Goal: Task Accomplishment & Management: Manage account settings

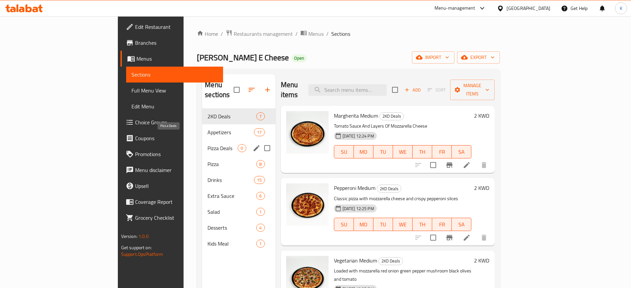
click at [207, 144] on span "Pizza Deals" at bounding box center [222, 148] width 30 height 8
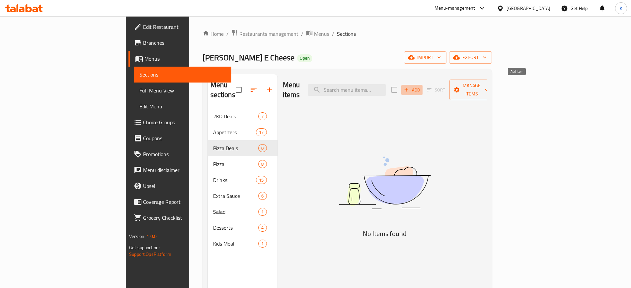
click at [421, 86] on span "Add" at bounding box center [412, 90] width 18 height 8
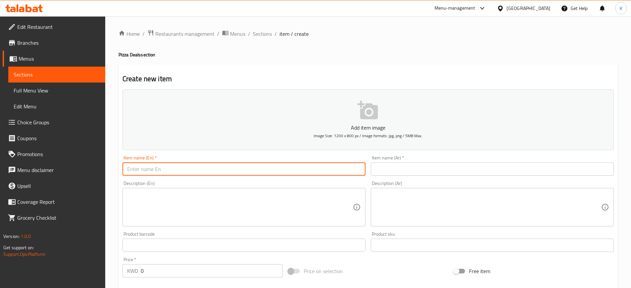
click at [187, 175] on input "text" at bounding box center [243, 169] width 243 height 13
paste input "2 Large Pizza Combo"
type input "2 Large Pizza Combo"
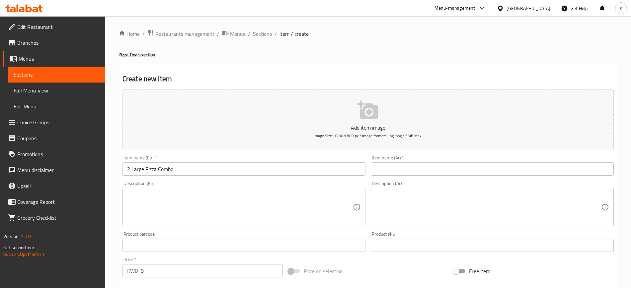
click at [271, 149] on button "Add item image Image Size: 1200 x 800 px / Image formats: jpg, png / 5MB Max." at bounding box center [367, 120] width 491 height 61
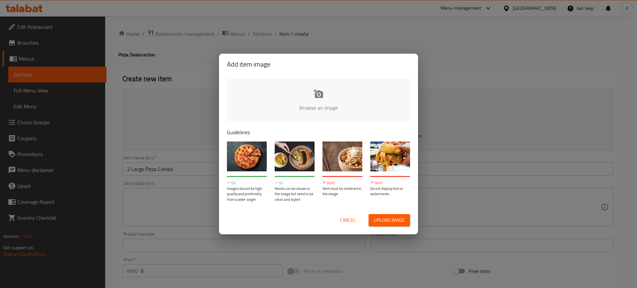
click at [475, 166] on div "Add item image Browse an image Guidelines Do Images should be high-quality and …" at bounding box center [318, 144] width 637 height 288
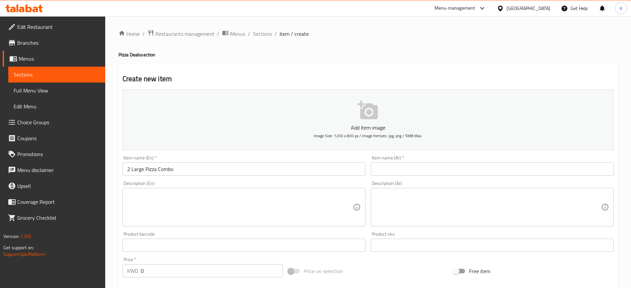
click at [434, 168] on input "text" at bounding box center [492, 169] width 243 height 13
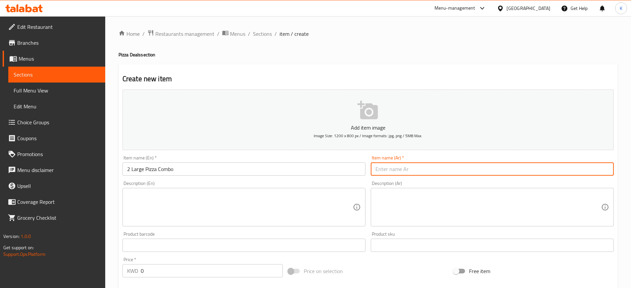
paste input "عرض بيتزا كبيرتين"
type input "عرض بيتزا كبيرتين"
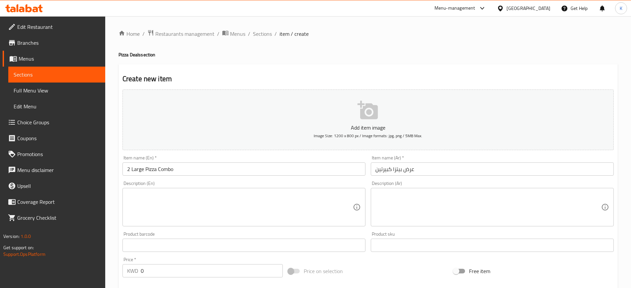
click at [231, 197] on textarea at bounding box center [240, 208] width 226 height 32
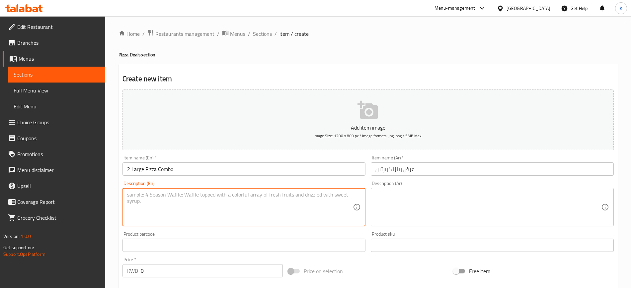
paste textarea "Enjoy two large pizzas with your favorite toppings Perfect for sharing with fam…"
type textarea "Enjoy two large pizzas with your favorite toppings Perfect for sharing with fam…"
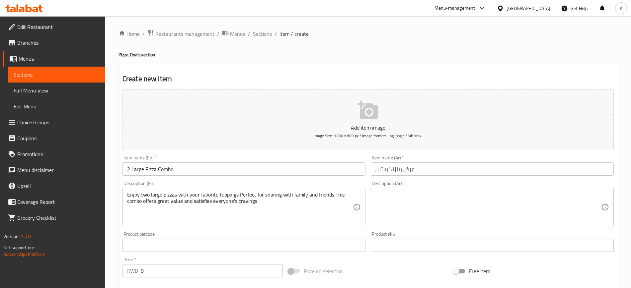
drag, startPoint x: 262, startPoint y: 217, endPoint x: 289, endPoint y: 210, distance: 27.9
click at [262, 217] on textarea "Enjoy two large pizzas with your favorite toppings Perfect for sharing with fam…" at bounding box center [240, 208] width 226 height 32
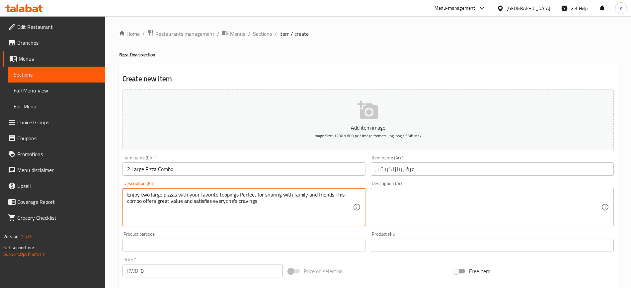
click at [398, 206] on textarea at bounding box center [488, 208] width 226 height 32
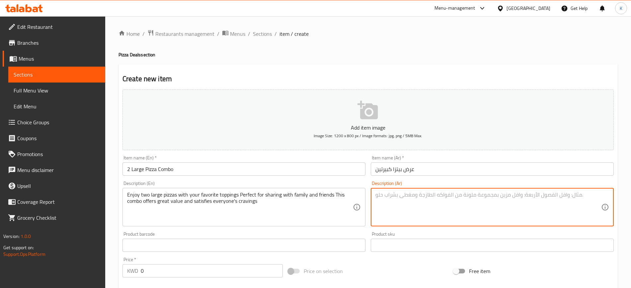
paste textarea "استمتع ببيتزا كبيرتين مع إضافاتك المفضلة مثالية للمشاركة مع العائلة والأصدقاء ه…"
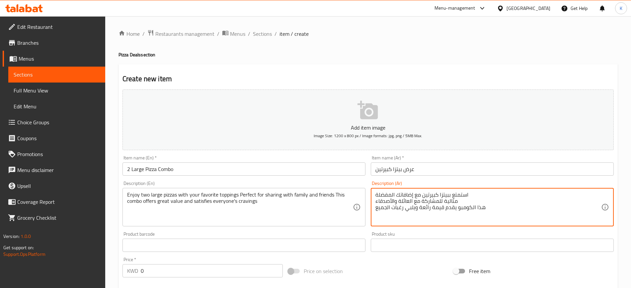
scroll to position [41, 0]
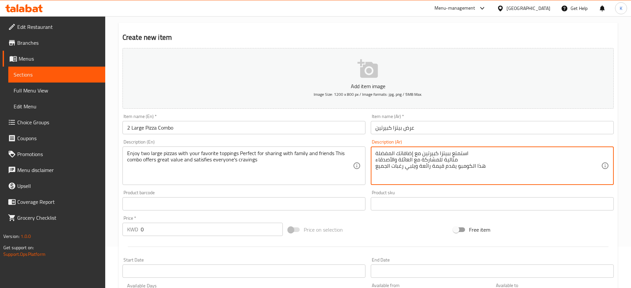
type textarea "استمتع ببيتزا كبيرتين مع إضافاتك المفضلة مثالية للمشاركة مع العائلة والأصدقاء ه…"
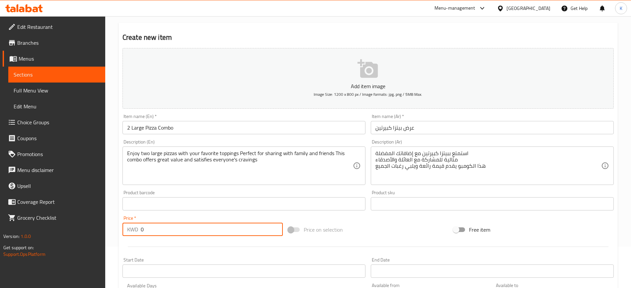
drag, startPoint x: 95, startPoint y: 231, endPoint x: 98, endPoint y: 229, distance: 3.4
click at [96, 231] on div "Edit Restaurant Branches Menus Sections Full Menu View Edit Menu Choice Groups …" at bounding box center [315, 201] width 631 height 453
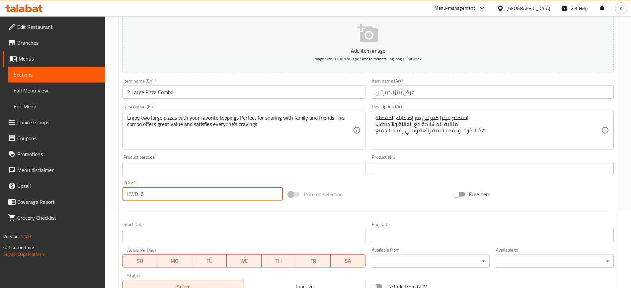
scroll to position [124, 0]
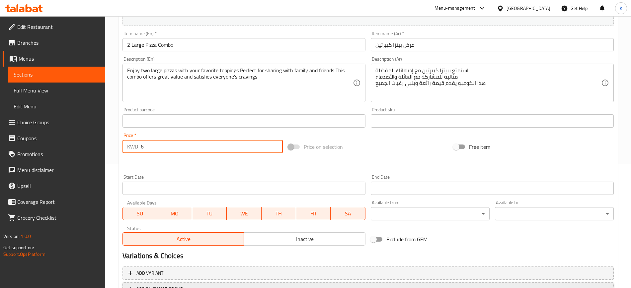
type input "6"
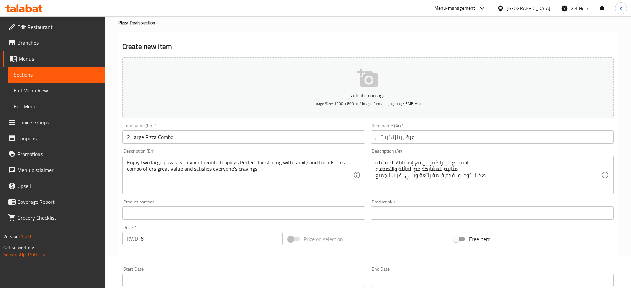
scroll to position [0, 0]
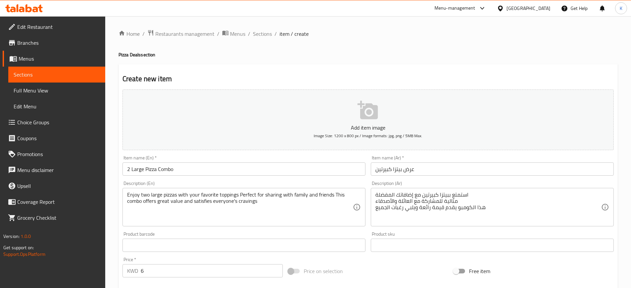
click at [259, 111] on button "Add item image Image Size: 1200 x 800 px / Image formats: jpg, png / 5MB Max." at bounding box center [367, 120] width 491 height 61
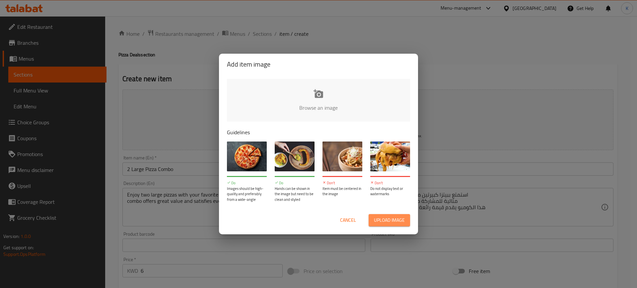
click at [400, 222] on span "Upload image" at bounding box center [389, 220] width 31 height 8
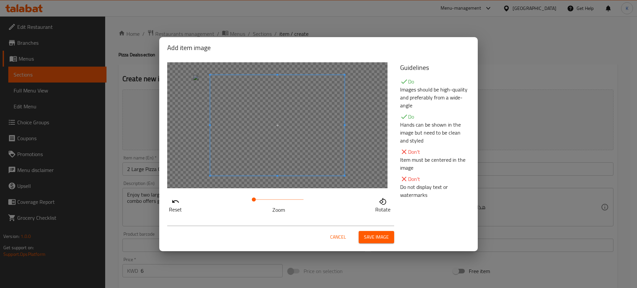
click at [304, 146] on span at bounding box center [277, 125] width 134 height 101
click at [259, 200] on span at bounding box center [259, 200] width 4 height 4
click at [265, 128] on span at bounding box center [264, 125] width 134 height 101
click at [380, 235] on span "Save image" at bounding box center [376, 237] width 25 height 8
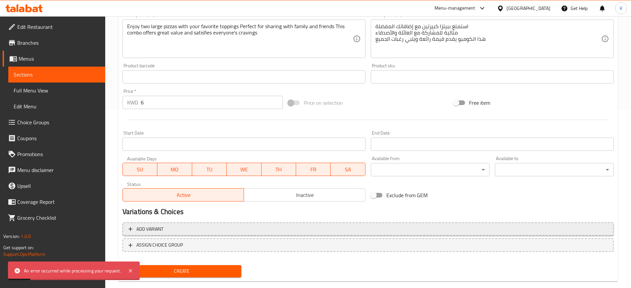
scroll to position [190, 0]
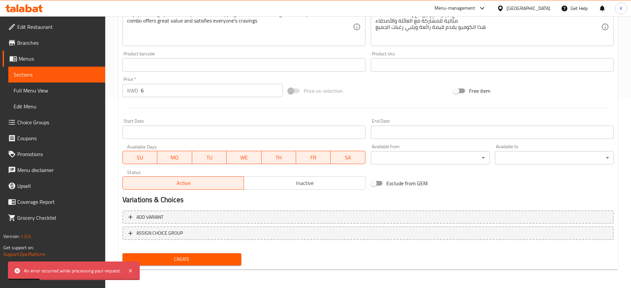
click at [201, 256] on span "Create" at bounding box center [182, 260] width 108 height 8
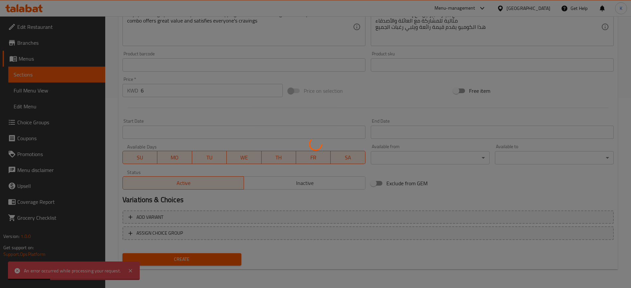
type input "0"
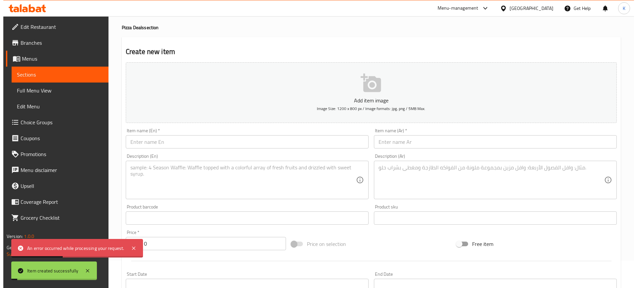
scroll to position [0, 0]
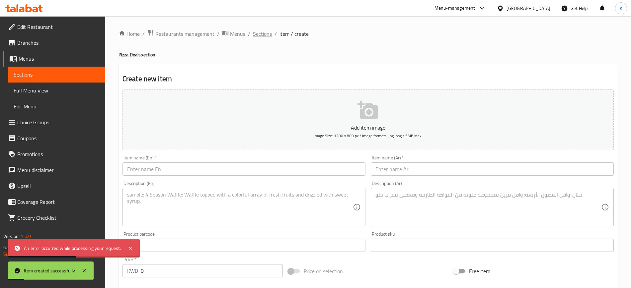
click at [263, 36] on span "Sections" at bounding box center [262, 34] width 19 height 8
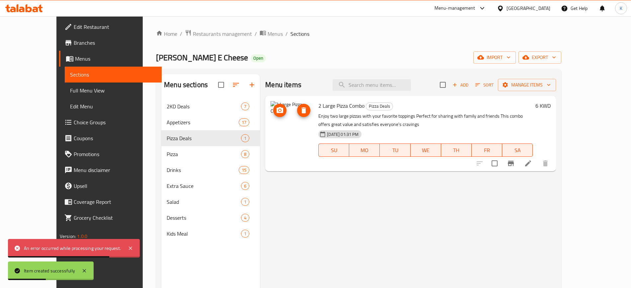
click at [271, 117] on img at bounding box center [292, 122] width 42 height 42
click at [301, 113] on icon "delete image" at bounding box center [303, 111] width 5 height 6
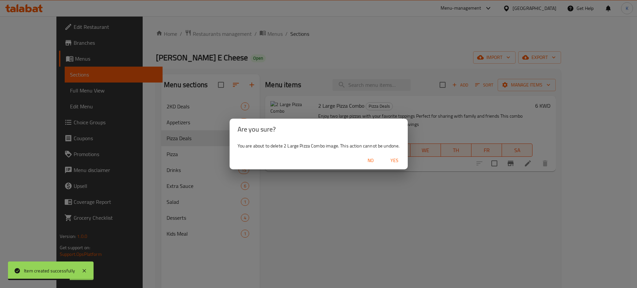
click at [398, 161] on span "Yes" at bounding box center [395, 161] width 16 height 8
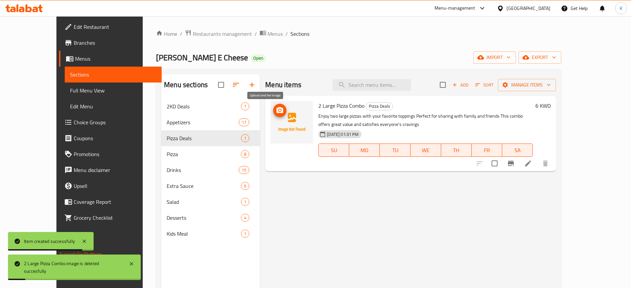
click at [276, 109] on icon "upload picture" at bounding box center [280, 111] width 8 height 8
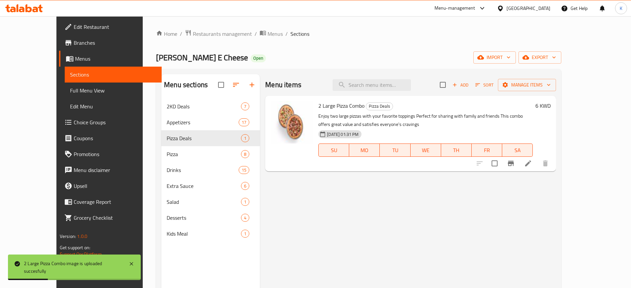
click at [436, 223] on div "Menu items Add Sort Manage items 2 Large Pizza Combo Pizza Deals Enjoy two larg…" at bounding box center [408, 218] width 296 height 288
click at [439, 203] on div "Menu items Add Sort Manage items 2 Large Pizza Combo Pizza Deals Enjoy two larg…" at bounding box center [408, 218] width 296 height 288
click at [390, 45] on div "Home / Restaurants management / Menus / Sections [PERSON_NAME] E Cheese Open im…" at bounding box center [358, 199] width 405 height 339
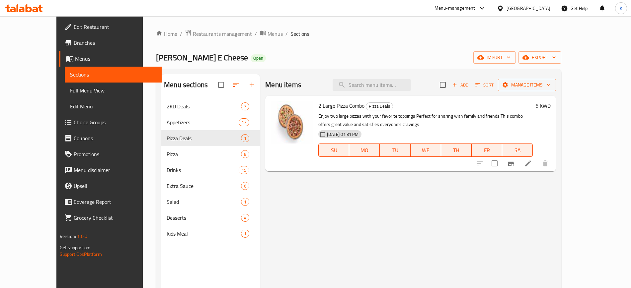
click at [303, 208] on div "Menu items Add Sort Manage items 2 Large Pizza Combo Pizza Deals Enjoy two larg…" at bounding box center [408, 218] width 296 height 288
click at [193, 34] on span "Restaurants management" at bounding box center [222, 34] width 59 height 8
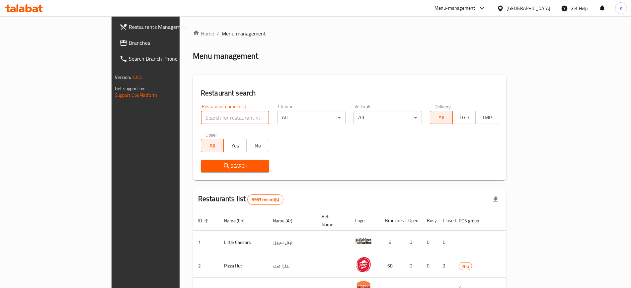
click at [201, 117] on input "search" at bounding box center [235, 117] width 68 height 13
type input "yabani"
click button "Search" at bounding box center [235, 166] width 68 height 12
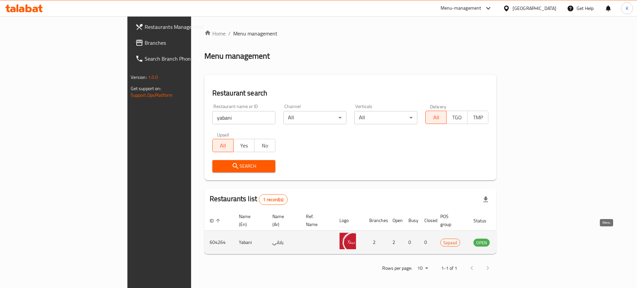
click at [516, 239] on icon "enhanced table" at bounding box center [513, 243] width 8 height 8
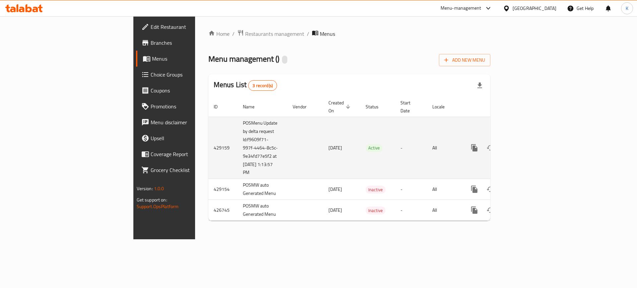
click at [208, 138] on td "429159" at bounding box center [222, 148] width 29 height 62
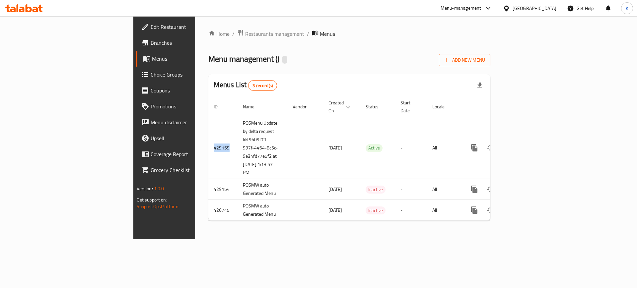
copy td "429159"
click at [151, 42] on span "Branches" at bounding box center [193, 43] width 84 height 8
click at [281, 51] on div "Menu management ( Yabani ) Open Sapaad Add New Menu" at bounding box center [349, 58] width 282 height 15
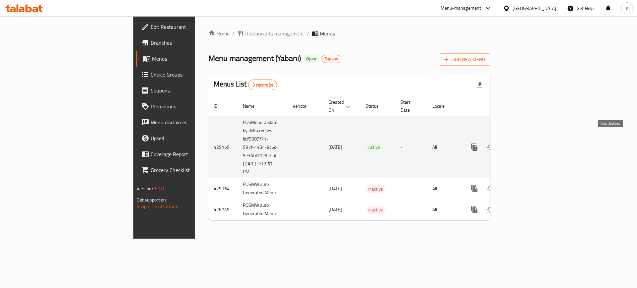
click at [530, 142] on link "enhanced table" at bounding box center [522, 147] width 16 height 16
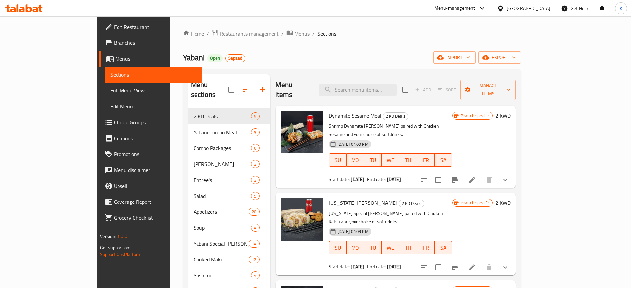
click at [114, 29] on span "Edit Restaurant" at bounding box center [155, 27] width 83 height 8
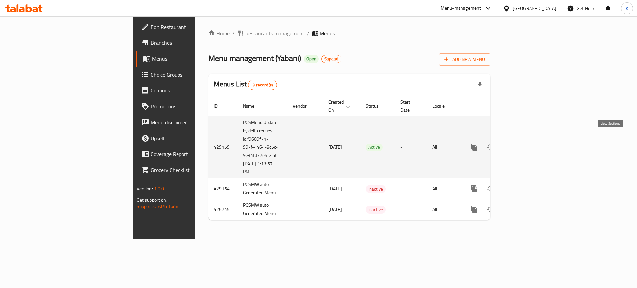
click at [525, 144] on icon "enhanced table" at bounding box center [522, 147] width 6 height 6
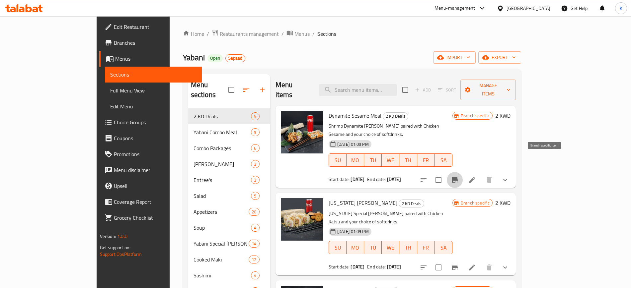
click at [459, 176] on icon "Branch-specific-item" at bounding box center [455, 180] width 8 height 8
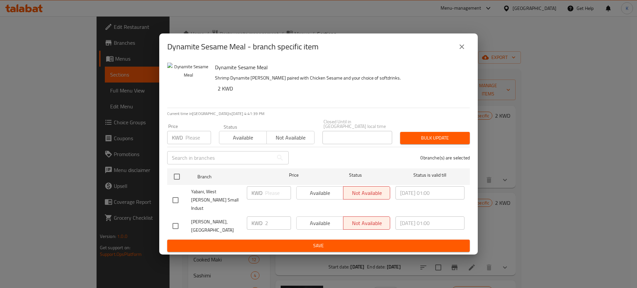
click at [463, 49] on icon "close" at bounding box center [462, 46] width 5 height 5
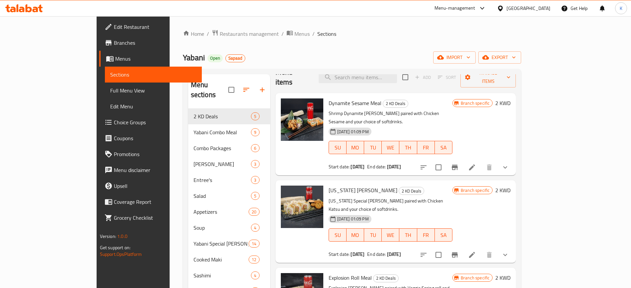
scroll to position [19, 0]
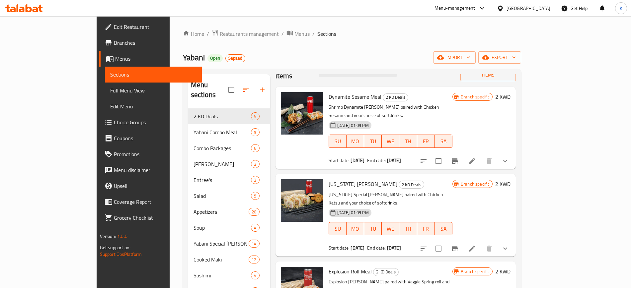
click at [114, 41] on span "Branches" at bounding box center [155, 43] width 83 height 8
